Goal: Information Seeking & Learning: Check status

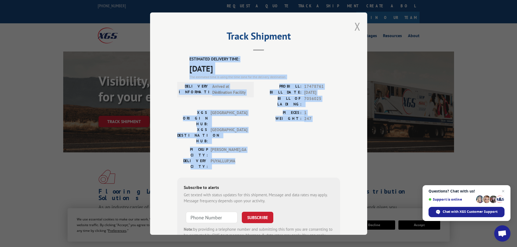
click at [355, 25] on button "Close modal" at bounding box center [357, 26] width 6 height 14
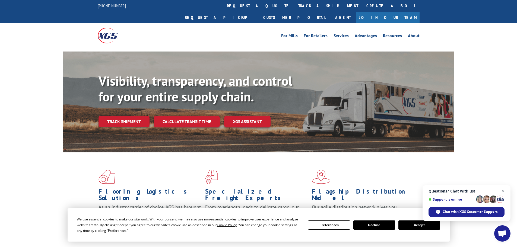
click at [415, 226] on button "Accept" at bounding box center [419, 225] width 42 height 9
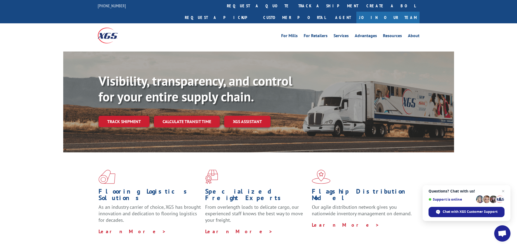
drag, startPoint x: 120, startPoint y: 108, endPoint x: 132, endPoint y: 104, distance: 12.9
click at [120, 116] on link "Track shipment" at bounding box center [123, 121] width 51 height 11
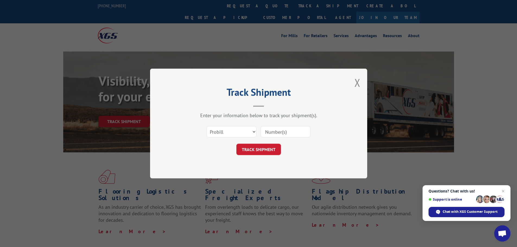
click at [273, 131] on input at bounding box center [285, 131] width 50 height 11
paste input "17639133"
type input "17639133"
drag, startPoint x: 262, startPoint y: 147, endPoint x: 267, endPoint y: 146, distance: 4.3
click at [263, 147] on button "TRACK SHIPMENT" at bounding box center [258, 149] width 44 height 11
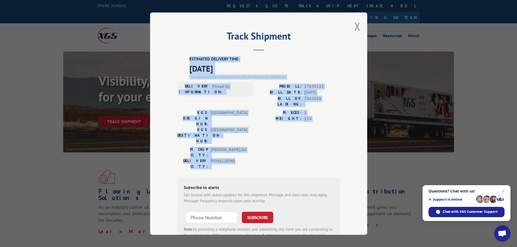
drag, startPoint x: 187, startPoint y: 58, endPoint x: 262, endPoint y: 134, distance: 106.7
click at [262, 135] on div "ESTIMATED DELIVERY TIME: [DATE] The estimated time is using the time zone for t…" at bounding box center [258, 153] width 163 height 195
copy div "ESTIMATED DELIVERY TIME: [DATE] The estimated time is using the time zone for t…"
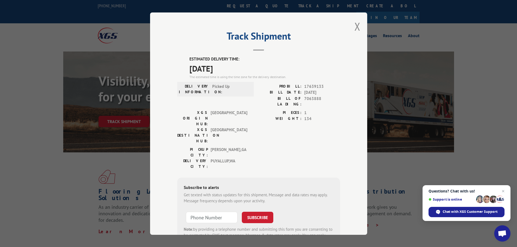
click at [50, 189] on div "Track Shipment ESTIMATED DELIVERY TIME: [DATE] The estimated time is using the …" at bounding box center [258, 123] width 517 height 247
